Goal: Find contact information: Find contact information

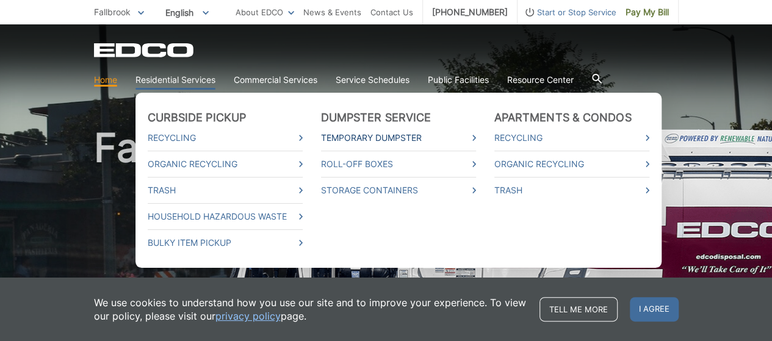
click at [356, 136] on link "Temporary Dumpster" at bounding box center [398, 137] width 155 height 13
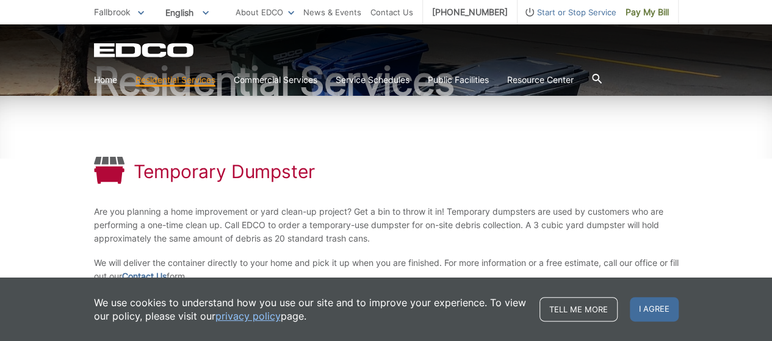
scroll to position [122, 0]
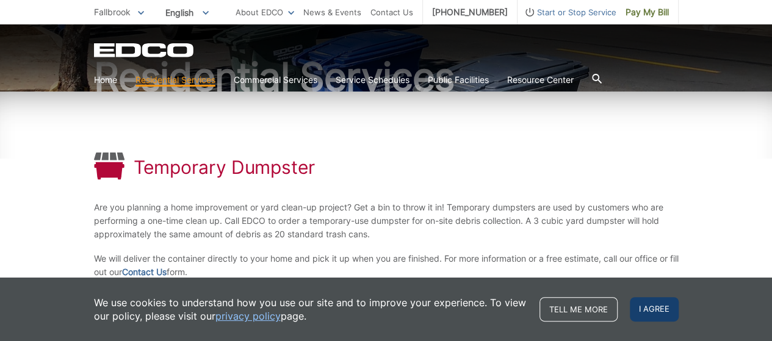
click at [653, 307] on span "I agree" at bounding box center [653, 309] width 49 height 24
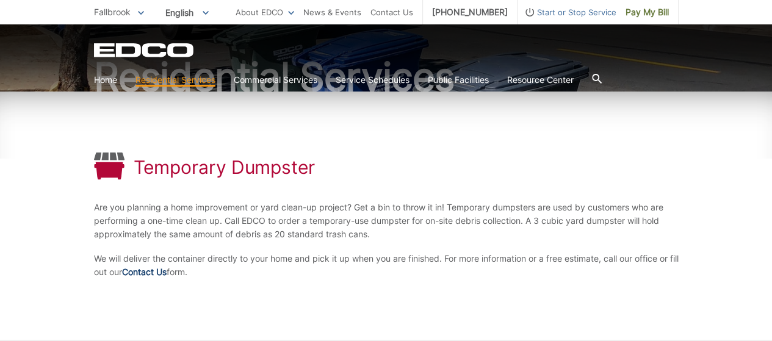
click at [146, 269] on link "Contact Us" at bounding box center [144, 271] width 45 height 13
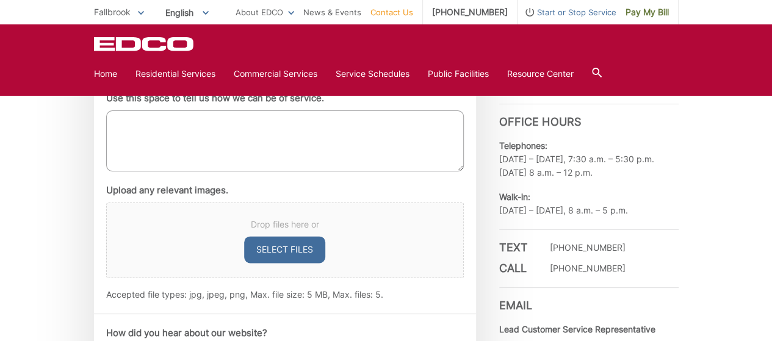
scroll to position [732, 0]
